Goal: Feedback & Contribution: Leave review/rating

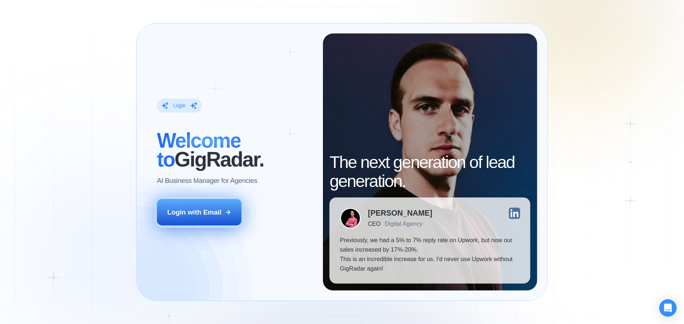
click at [210, 209] on div "Login with Email" at bounding box center [195, 212] width 54 height 9
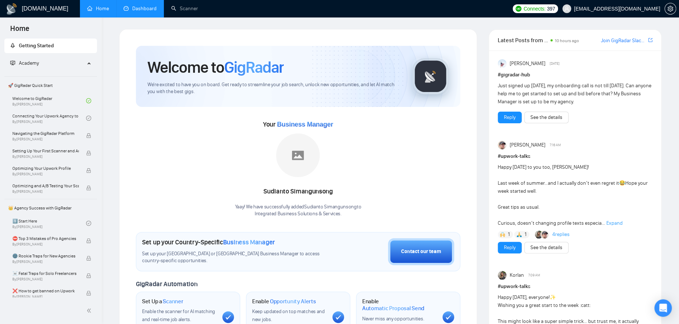
click at [148, 7] on link "Dashboard" at bounding box center [140, 8] width 33 height 6
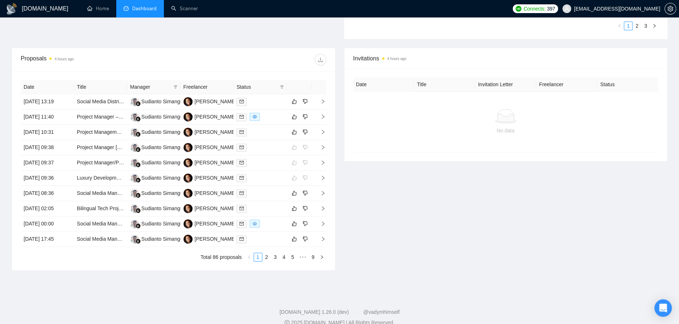
scroll to position [254, 0]
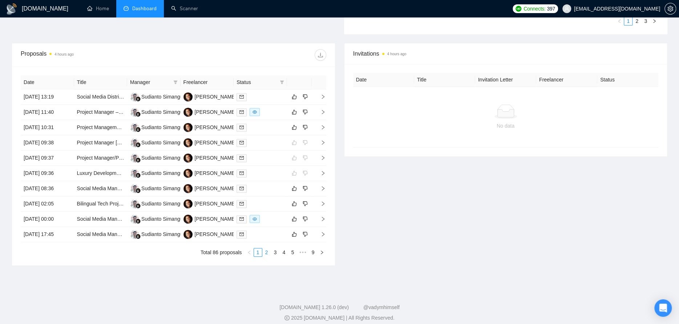
click at [264, 251] on link "2" at bounding box center [267, 252] width 8 height 8
click at [277, 126] on div at bounding box center [261, 127] width 48 height 8
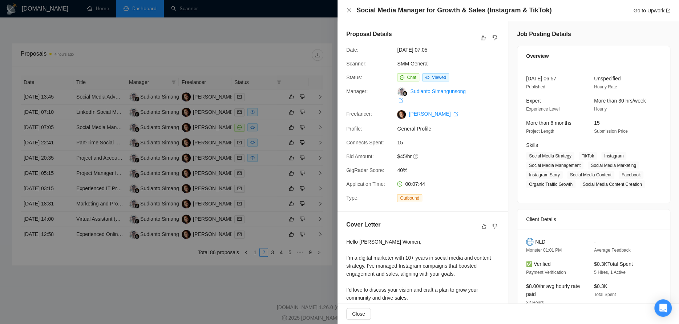
click at [352, 11] on div "Social Media Manager for Growth & Sales (Instagram & TikTok) Go to Upwork" at bounding box center [508, 10] width 324 height 9
click at [347, 7] on div "Social Media Manager for Growth & Sales (Instagram & TikTok) Go to Upwork" at bounding box center [508, 10] width 324 height 9
click at [346, 9] on icon "close" at bounding box center [349, 10] width 6 height 6
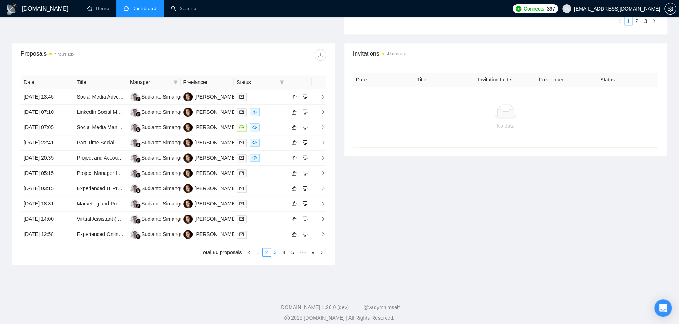
click at [274, 251] on link "3" at bounding box center [276, 252] width 8 height 8
click at [282, 252] on link "4" at bounding box center [284, 252] width 8 height 8
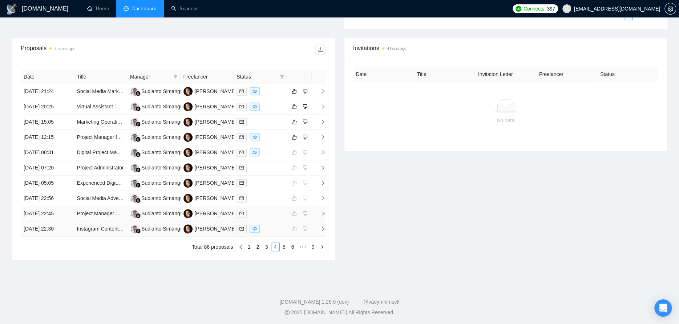
scroll to position [260, 0]
click at [246, 247] on link "1" at bounding box center [249, 246] width 8 height 8
click at [265, 246] on link "2" at bounding box center [267, 246] width 8 height 8
click at [272, 248] on link "3" at bounding box center [276, 246] width 8 height 8
click at [283, 247] on link "4" at bounding box center [284, 246] width 8 height 8
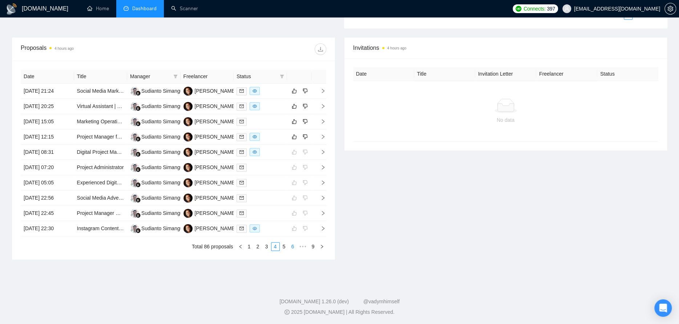
click at [291, 246] on link "6" at bounding box center [293, 246] width 8 height 8
click at [271, 152] on div at bounding box center [261, 152] width 48 height 8
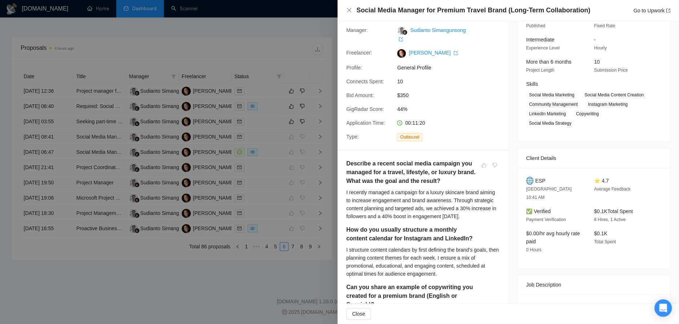
scroll to position [0, 0]
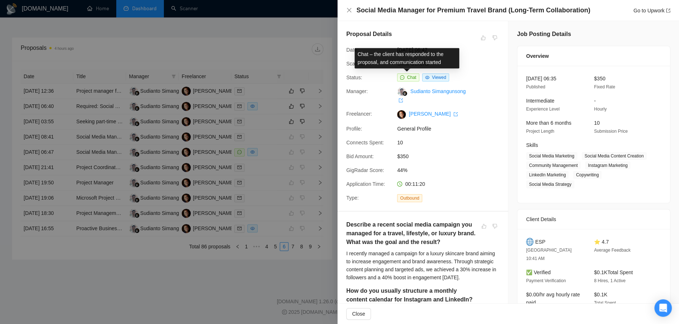
click at [409, 75] on span "Chat" at bounding box center [411, 77] width 9 height 5
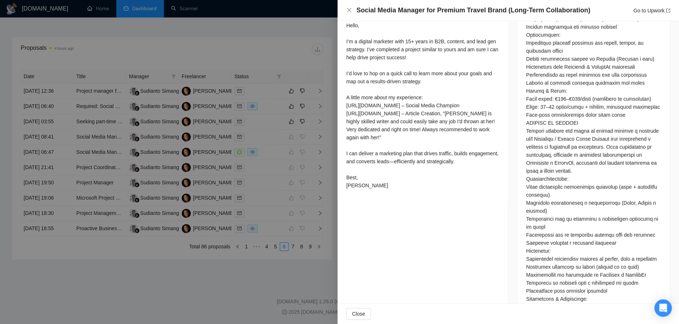
scroll to position [436, 0]
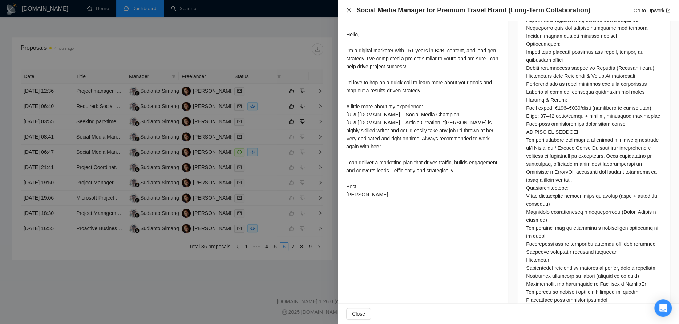
click at [349, 10] on icon "close" at bounding box center [349, 10] width 6 height 6
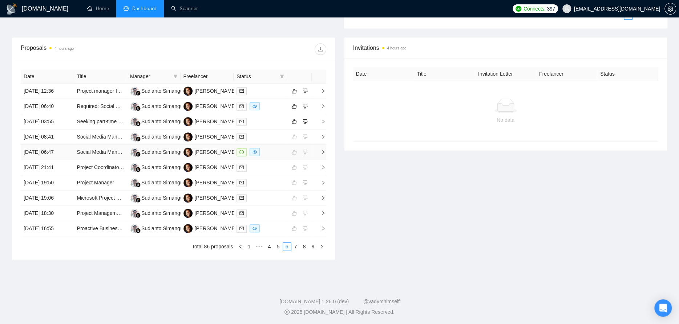
click at [321, 151] on icon "right" at bounding box center [323, 151] width 5 height 5
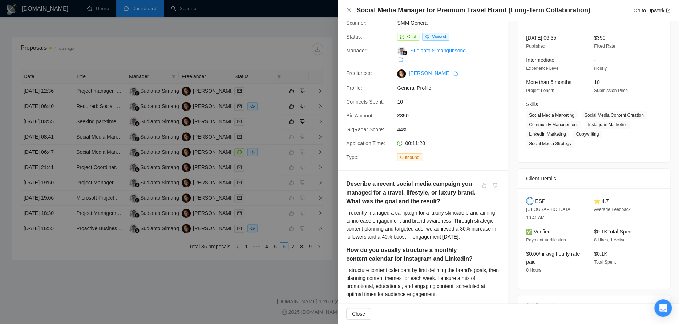
scroll to position [0, 0]
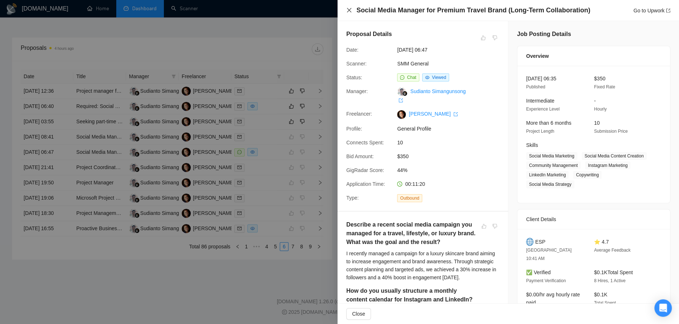
click at [350, 10] on icon "close" at bounding box center [349, 10] width 6 height 6
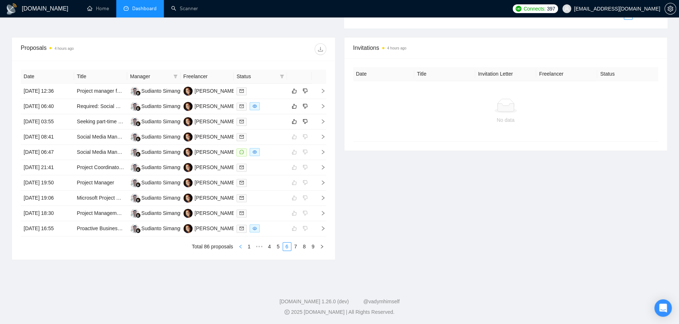
click at [238, 246] on icon "left" at bounding box center [240, 246] width 4 height 4
click at [239, 246] on link "1" at bounding box center [238, 246] width 8 height 8
click at [268, 91] on div at bounding box center [261, 91] width 48 height 8
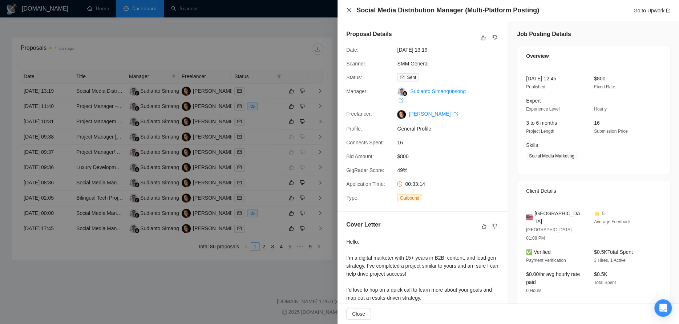
click at [347, 9] on icon "close" at bounding box center [349, 10] width 6 height 6
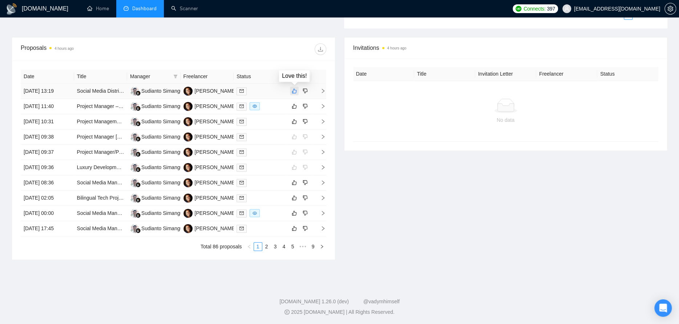
click at [296, 90] on icon "like" at bounding box center [294, 91] width 5 height 6
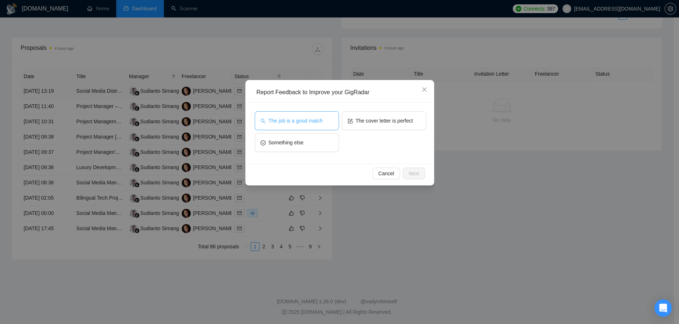
click at [314, 117] on span "The job is a good match" at bounding box center [296, 121] width 54 height 8
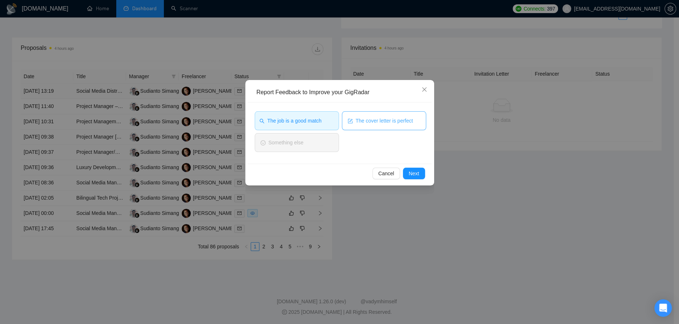
click at [375, 119] on span "The cover letter is perfect" at bounding box center [384, 121] width 57 height 8
click at [427, 172] on div "Cancel Next" at bounding box center [340, 173] width 184 height 19
click at [426, 174] on div "Cancel Next" at bounding box center [340, 173] width 184 height 19
click at [407, 171] on button "Next" at bounding box center [414, 174] width 22 height 12
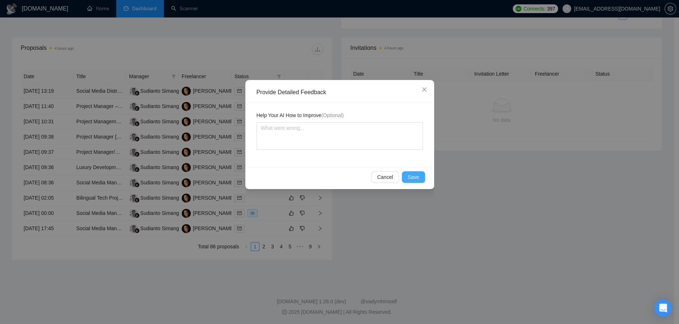
click at [418, 179] on span "Save" at bounding box center [414, 177] width 12 height 8
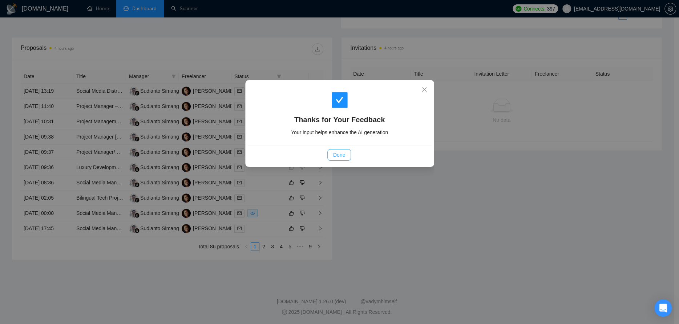
click at [344, 153] on span "Done" at bounding box center [339, 155] width 12 height 8
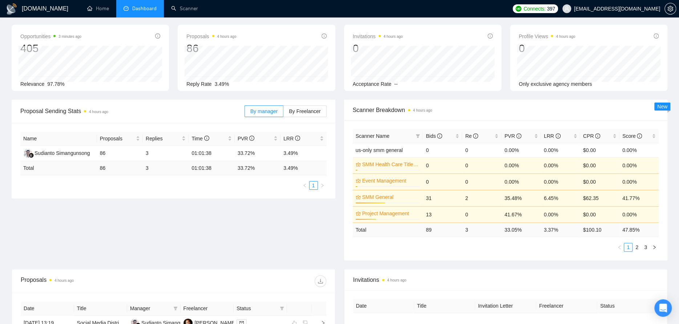
scroll to position [6, 0]
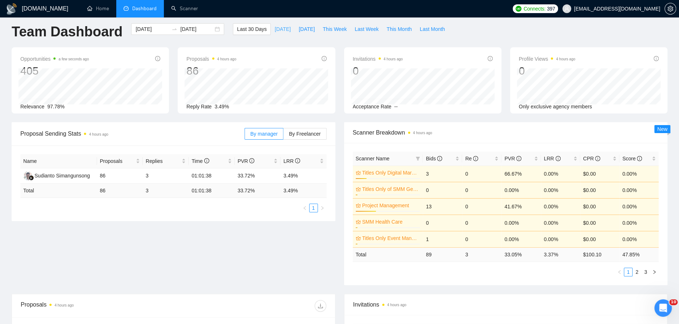
click at [275, 32] on span "[DATE]" at bounding box center [283, 29] width 16 height 8
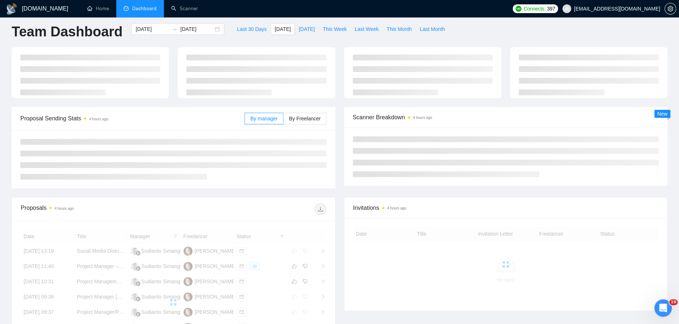
type input "[DATE]"
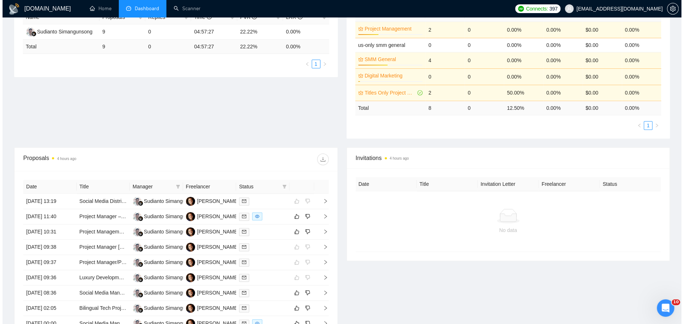
scroll to position [151, 0]
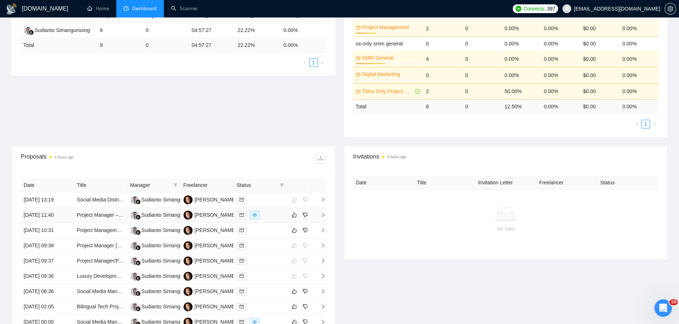
click at [277, 212] on div at bounding box center [261, 215] width 48 height 8
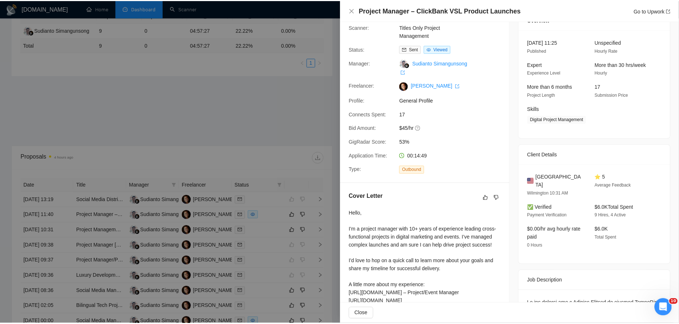
scroll to position [0, 0]
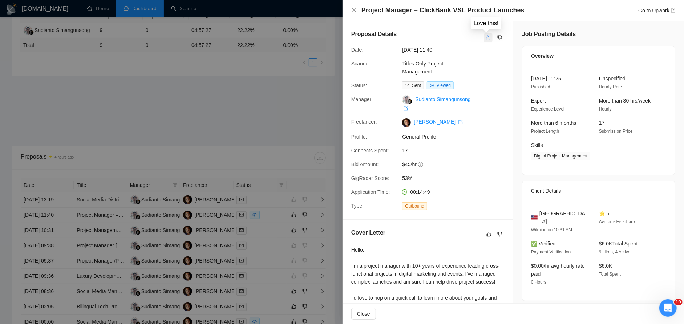
click at [489, 39] on button "button" at bounding box center [488, 37] width 9 height 9
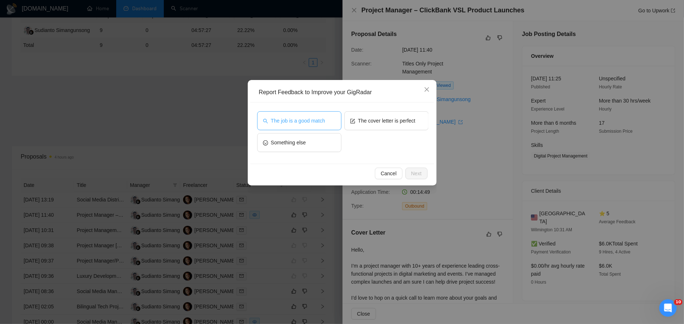
click at [300, 120] on span "The job is a good match" at bounding box center [298, 121] width 54 height 8
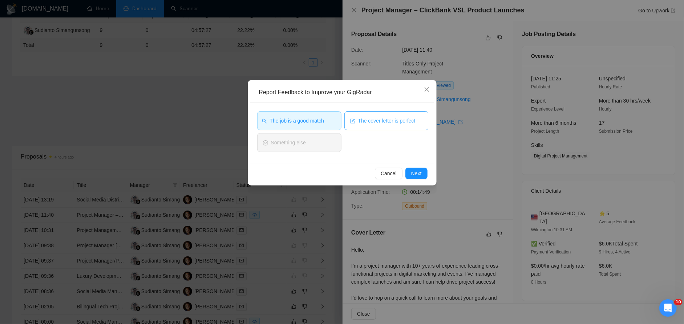
click at [367, 120] on span "The cover letter is perfect" at bounding box center [386, 121] width 57 height 8
click at [410, 177] on button "Next" at bounding box center [417, 174] width 22 height 12
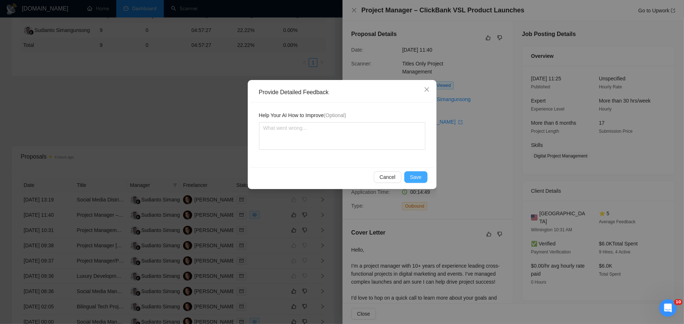
click at [419, 177] on span "Save" at bounding box center [416, 177] width 12 height 8
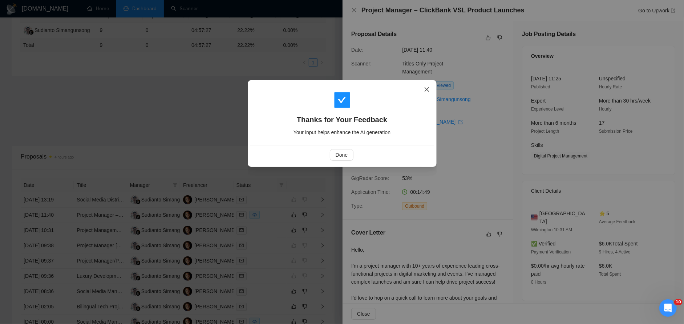
click at [429, 83] on span "Close" at bounding box center [427, 90] width 20 height 20
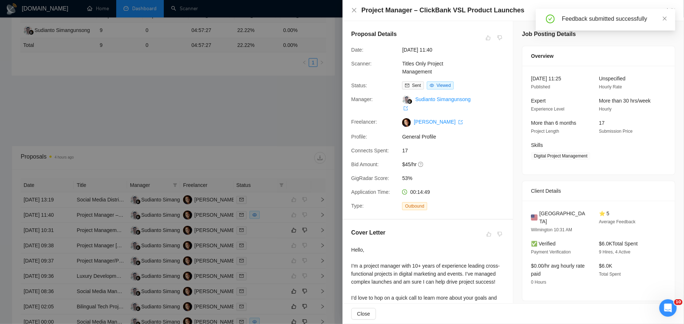
click at [358, 8] on div "Project Manager – ClickBank VSL Product Launches Go to Upwork" at bounding box center [513, 10] width 324 height 9
click at [354, 7] on div "Project Manager – ClickBank VSL Product Launches Go to Upwork" at bounding box center [513, 10] width 324 height 9
click at [354, 11] on icon "close" at bounding box center [354, 10] width 6 height 6
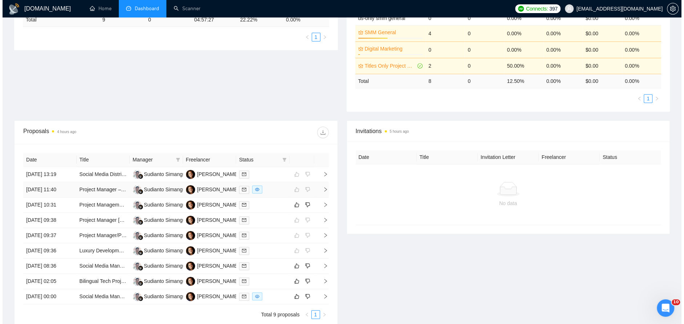
scroll to position [224, 0]
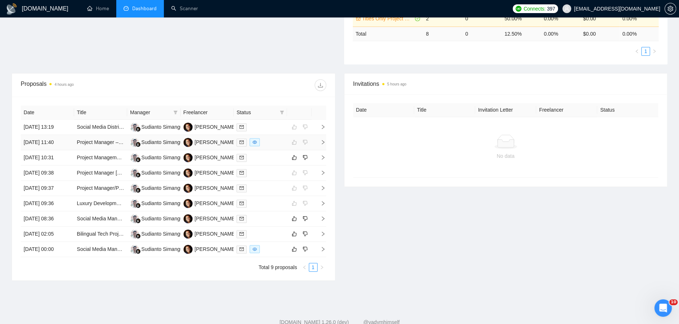
click at [275, 142] on div at bounding box center [261, 142] width 48 height 8
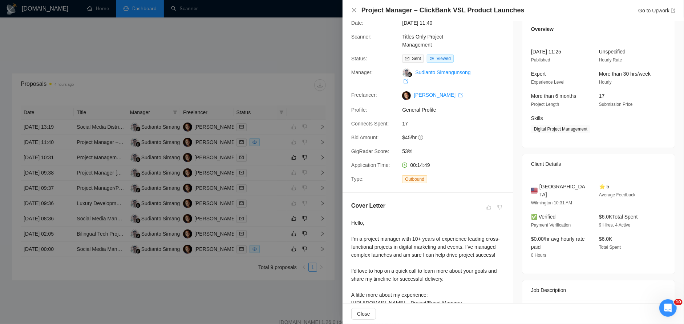
scroll to position [0, 0]
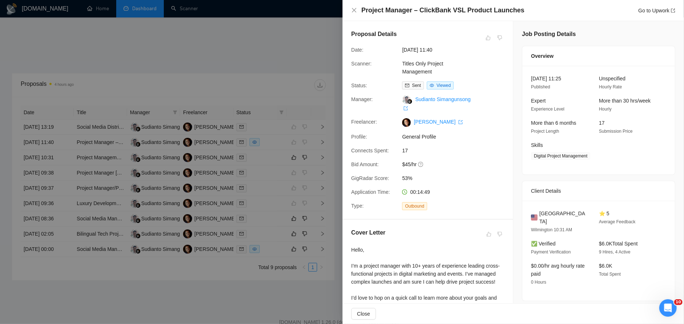
click at [361, 8] on div "Project Manager – ClickBank VSL Product Launches Go to Upwork" at bounding box center [513, 10] width 324 height 9
click at [356, 11] on icon "close" at bounding box center [354, 10] width 6 height 6
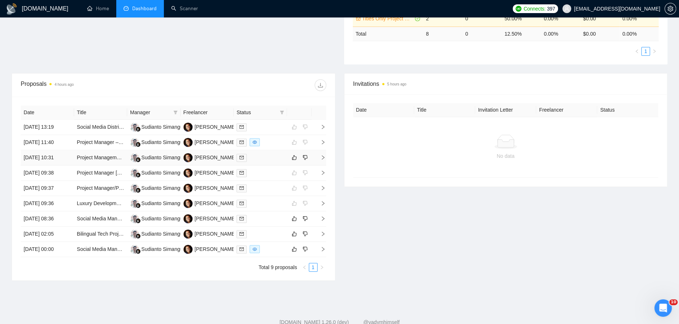
click at [260, 157] on div at bounding box center [261, 157] width 48 height 8
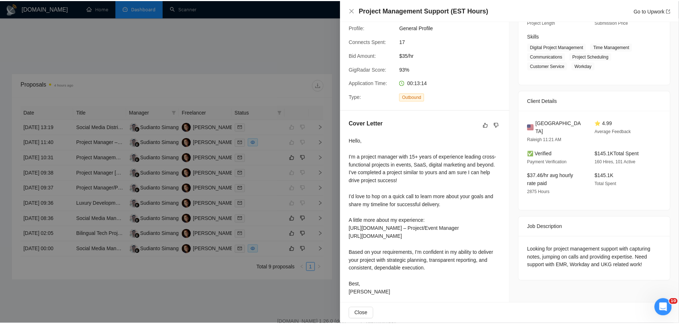
scroll to position [121, 0]
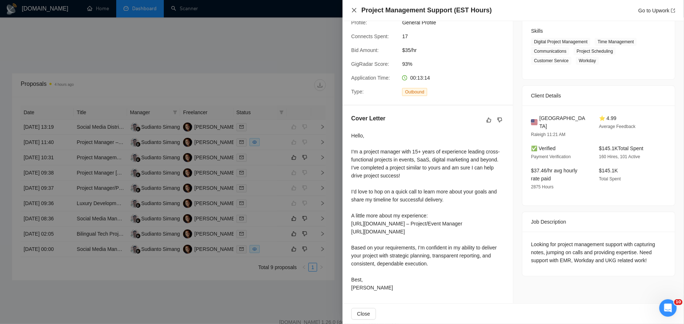
click at [355, 8] on icon "close" at bounding box center [354, 10] width 6 height 6
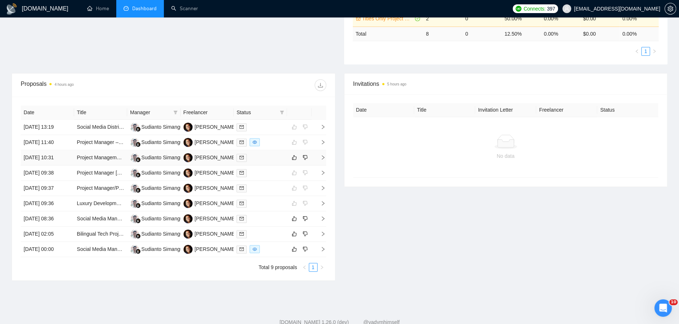
click at [266, 157] on div at bounding box center [261, 157] width 48 height 8
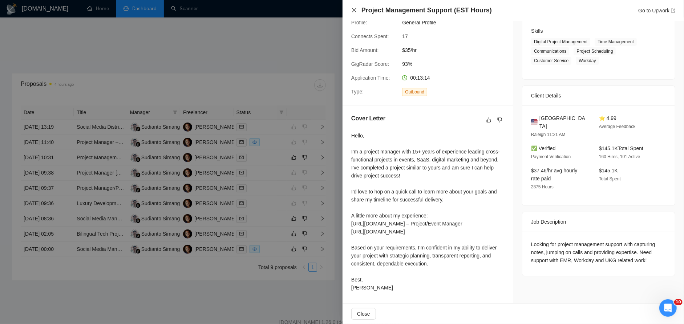
click at [357, 10] on icon "close" at bounding box center [354, 10] width 6 height 6
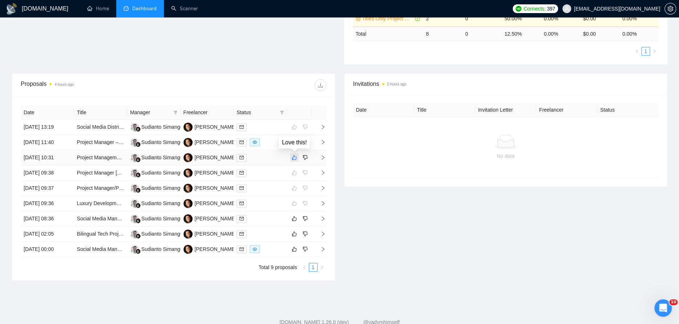
click at [294, 155] on icon "like" at bounding box center [294, 157] width 5 height 5
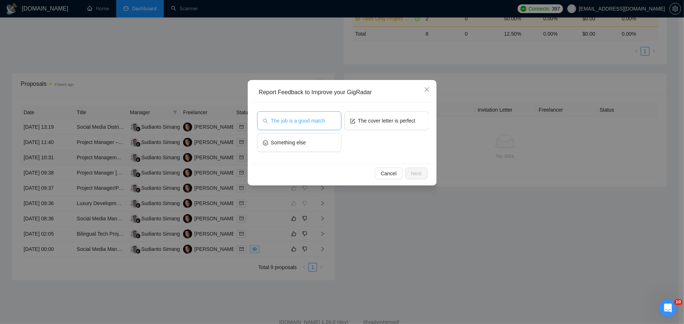
click at [325, 121] on span "The job is a good match" at bounding box center [298, 121] width 54 height 8
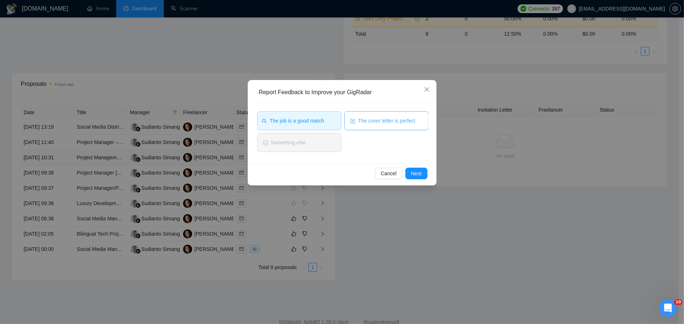
click at [374, 116] on button "The cover letter is perfect" at bounding box center [387, 120] width 84 height 19
click at [410, 122] on span "The cover letter is perfect" at bounding box center [385, 121] width 57 height 8
click at [422, 174] on button "Next" at bounding box center [417, 174] width 22 height 12
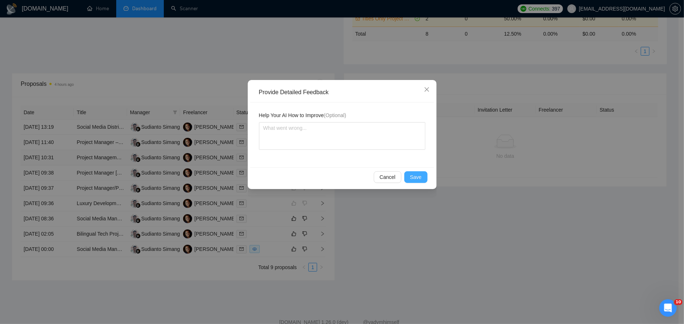
click at [422, 172] on button "Save" at bounding box center [416, 177] width 23 height 12
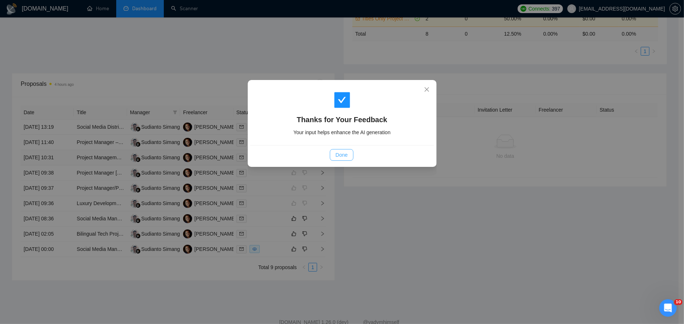
click at [350, 153] on button "Done" at bounding box center [342, 155] width 24 height 12
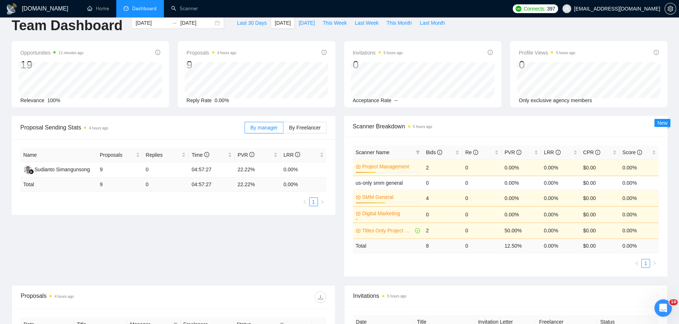
scroll to position [6, 0]
